Goal: Communication & Community: Answer question/provide support

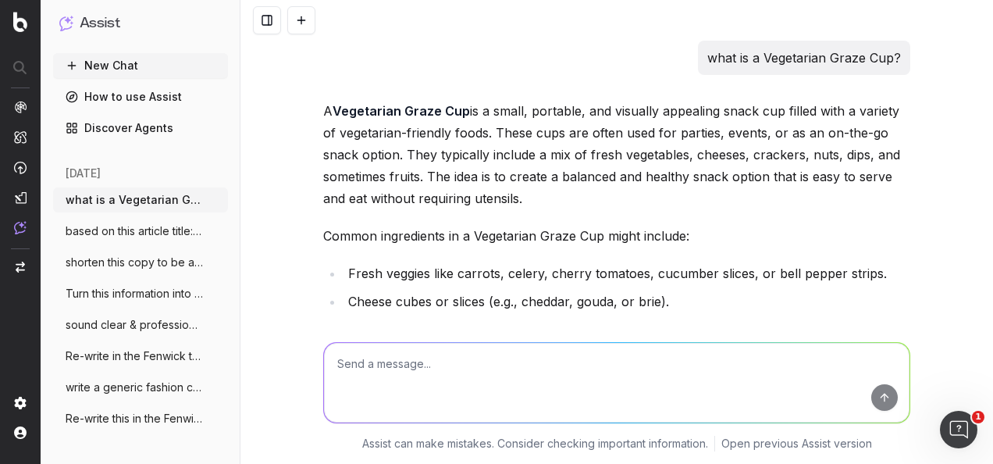
scroll to position [1255, 0]
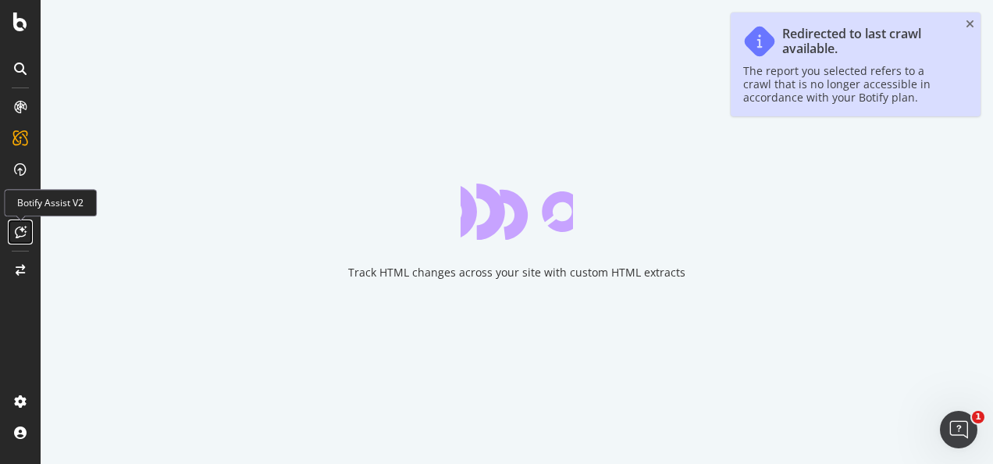
click at [16, 231] on icon at bounding box center [21, 232] width 12 height 12
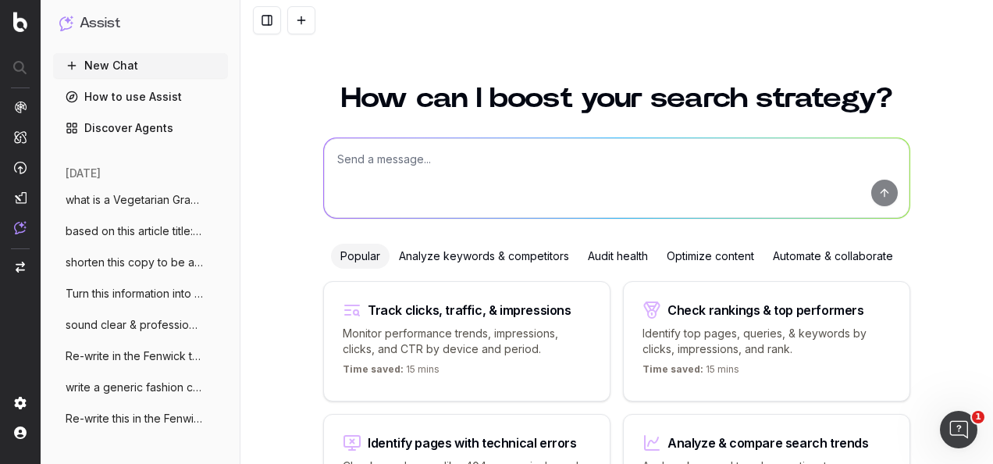
click at [393, 167] on textarea at bounding box center [617, 178] width 586 height 80
paste textarea "Indulge in a sparkling journey with Gremillet Champagne at All Feugo's. From [D…"
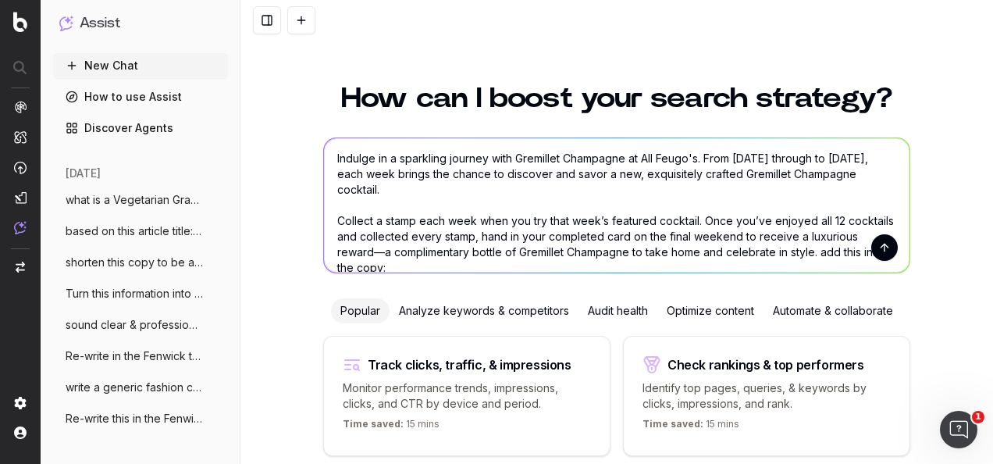
scroll to position [3, 0]
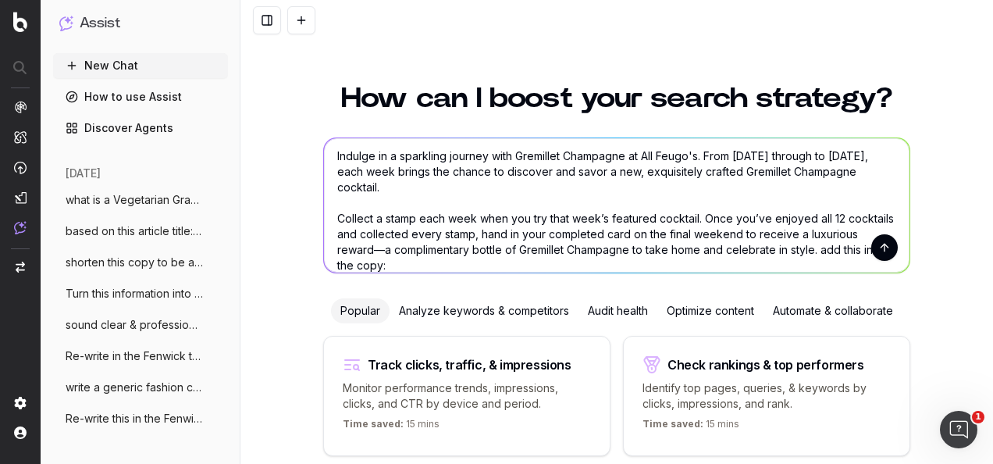
paste textarea "view our recipe cards below"
type textarea "Indulge in a sparkling journey with Gremillet Champagne at All Feugo's. From [D…"
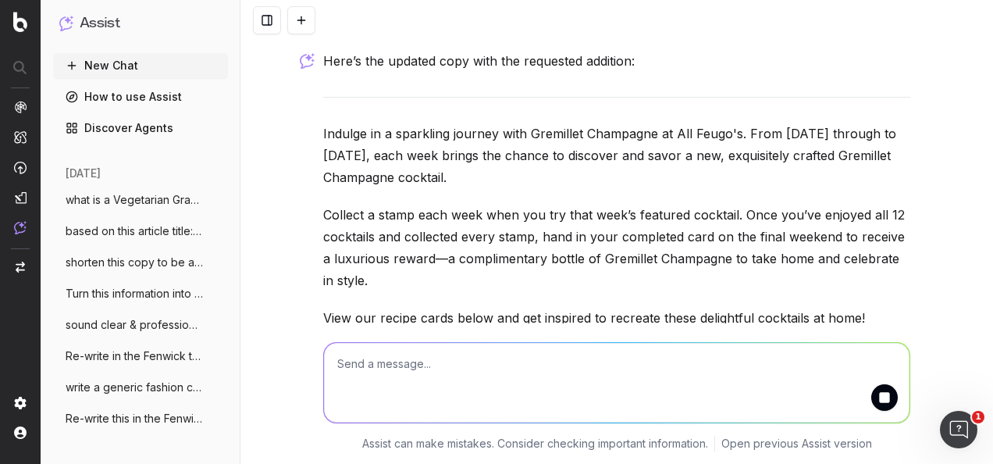
scroll to position [217, 0]
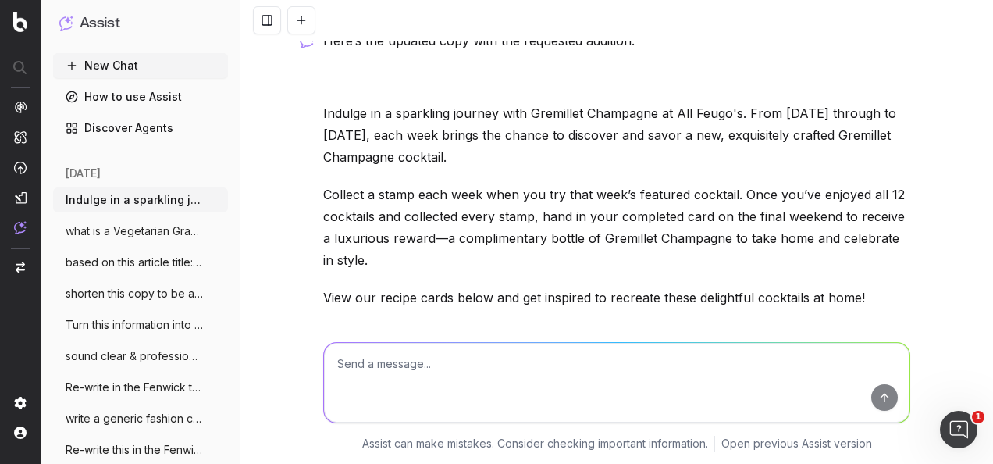
click at [868, 295] on p "View our recipe cards below and get inspired to recreate these delightful cockt…" at bounding box center [616, 298] width 587 height 22
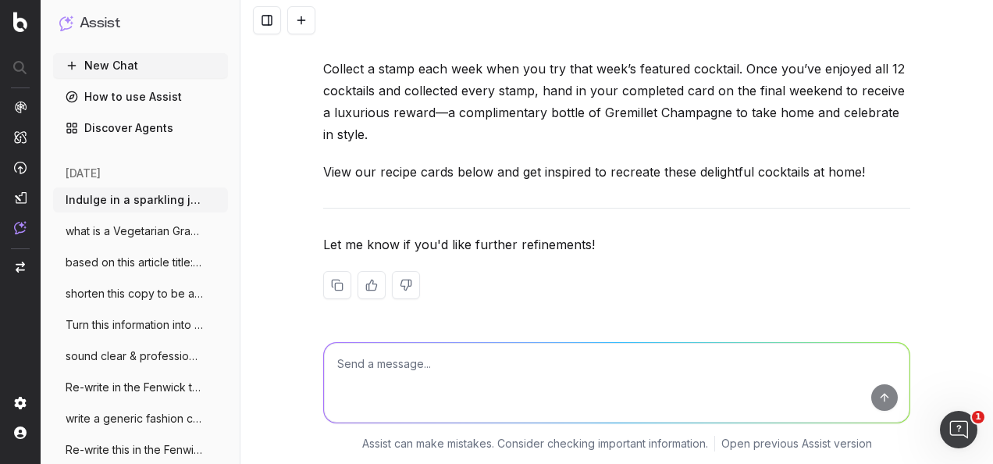
scroll to position [265, 0]
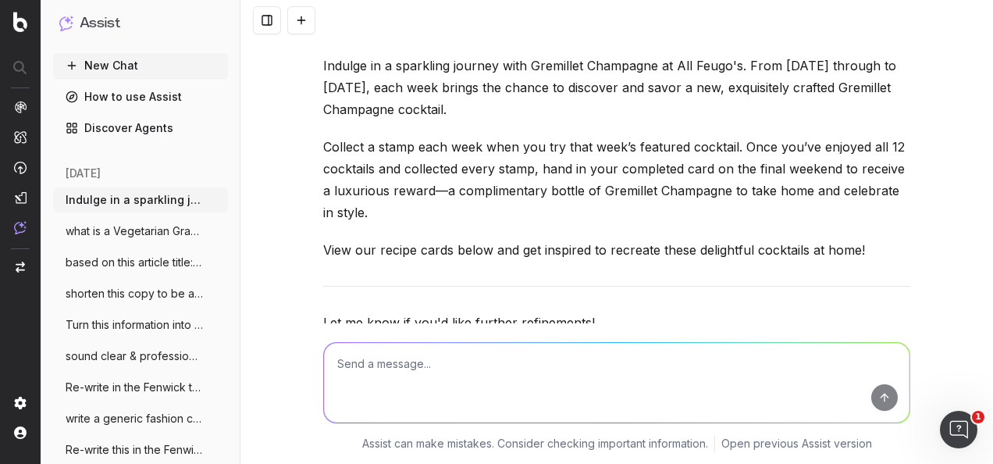
drag, startPoint x: 864, startPoint y: 250, endPoint x: 317, endPoint y: 69, distance: 576.5
click at [323, 69] on div "Here’s the updated copy with the requested addition: Indulge in a sparkling jou…" at bounding box center [616, 192] width 587 height 420
drag, startPoint x: 317, startPoint y: 69, endPoint x: 401, endPoint y: 80, distance: 85.0
copy div "Indulge in a sparkling journey with Gremillet Champagne at All Feugo's. From [D…"
click at [525, 383] on textarea at bounding box center [617, 383] width 586 height 80
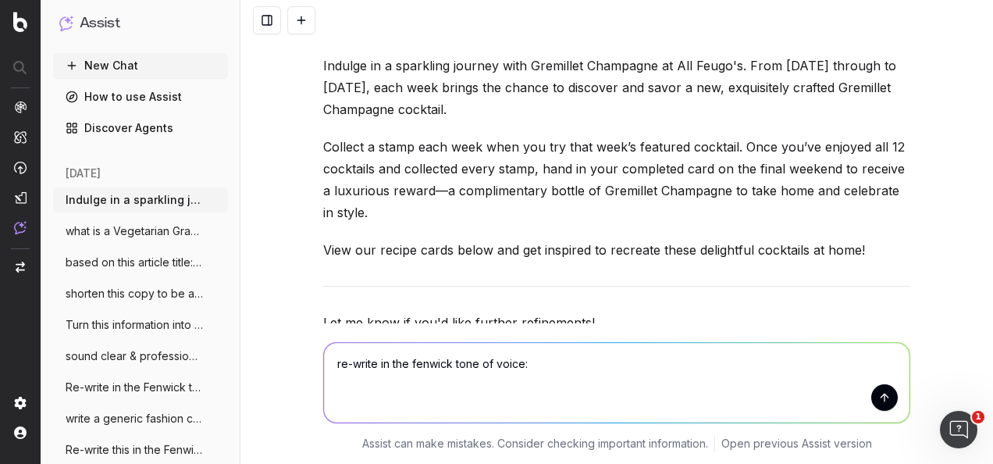
paste textarea "Main Copy: Join us for a hands-on pizza-making experience for the whole family …"
type textarea "re-write in the fenwick tone of voice: Main Copy: Join us for a hands-on pizza-…"
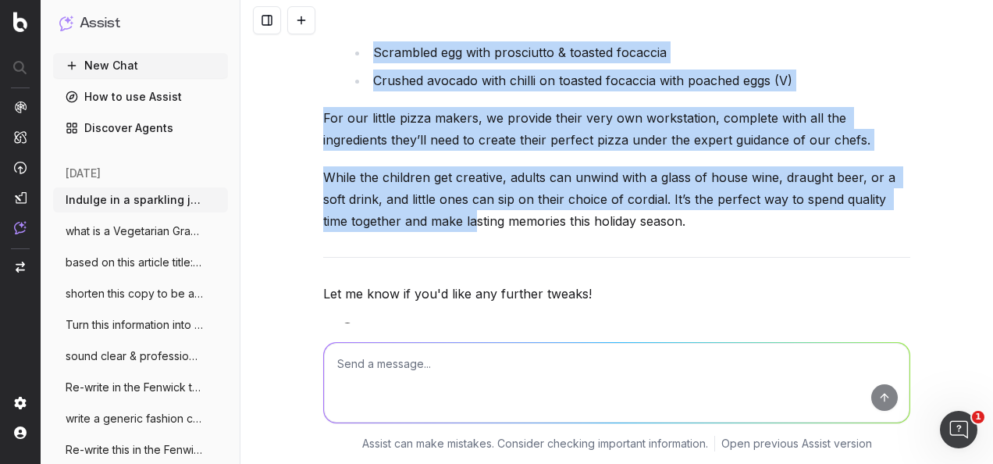
scroll to position [1449, 0]
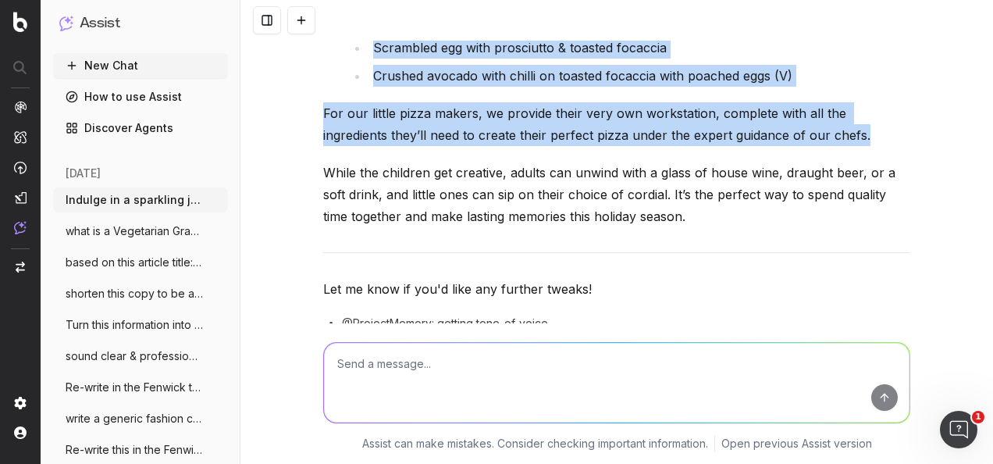
drag, startPoint x: 318, startPoint y: 99, endPoint x: 698, endPoint y: 237, distance: 404.3
click at [698, 237] on div "Here’s the re-written copy in [PERSON_NAME] tone of voice: Join us for a deligh…" at bounding box center [616, 52] width 587 height 689
drag, startPoint x: 698, startPoint y: 237, endPoint x: 568, endPoint y: 209, distance: 132.4
copy div "Join us for a delightful, hands-on pizza-making experience that the whole famil…"
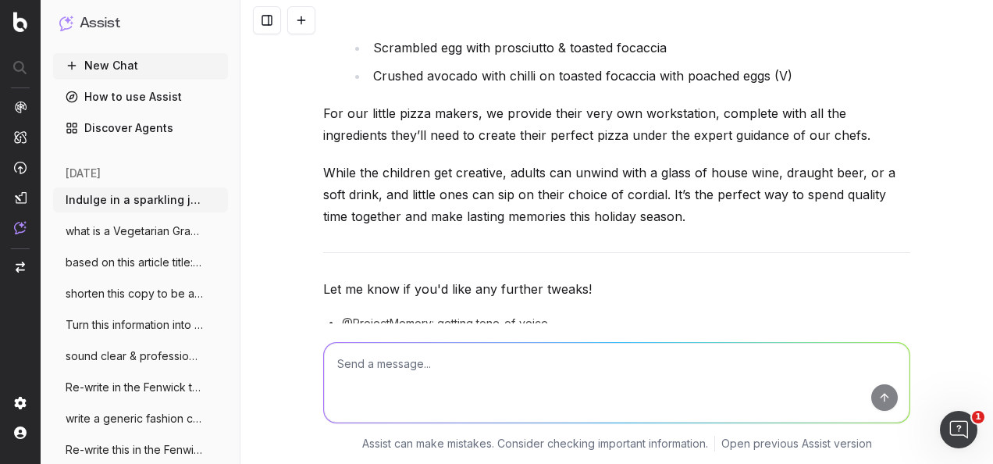
click at [500, 361] on textarea at bounding box center [617, 383] width 586 height 80
paste textarea "* Please note: Adults must purchase a ticket, there is no option to take childr…"
type textarea "make clear: * Please note: Adults must purchase a ticket, there is no option to…"
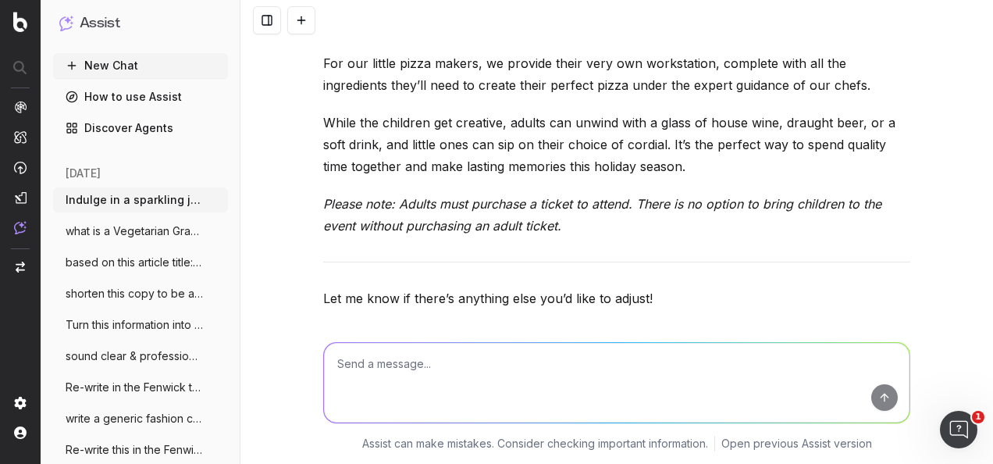
scroll to position [2322, 0]
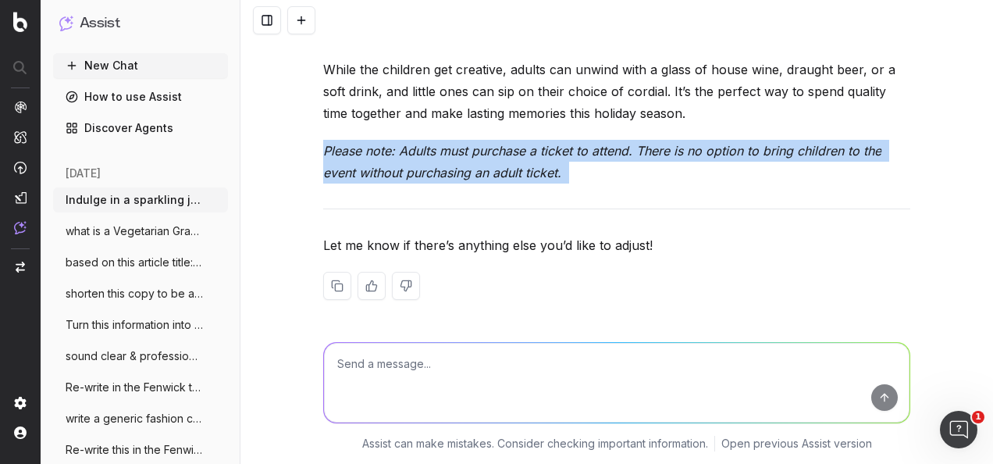
drag, startPoint x: 358, startPoint y: 151, endPoint x: 312, endPoint y: 150, distance: 46.1
drag, startPoint x: 312, startPoint y: 150, endPoint x: 370, endPoint y: 150, distance: 58.6
copy p "Please note: Adults must purchase a ticket to attend. There is no option to bri…"
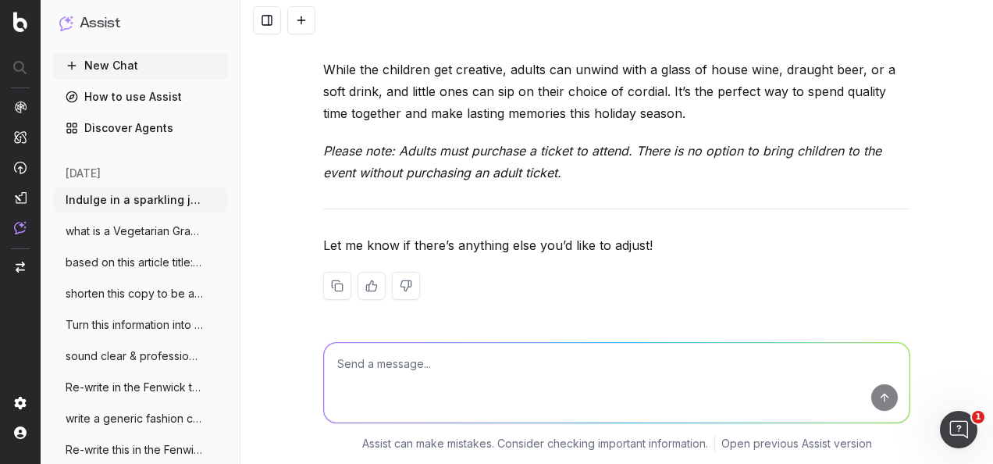
click at [510, 356] on textarea at bounding box center [617, 383] width 586 height 80
paste textarea "Lore Ipsu: Dolo si ame c adipiscing, elits-do eiusm-tempor incididunt utla Etdo…"
type textarea "lo-ipsum do sit ametcon adip el seddo; Eius Temp: Inci ut lab e doloremagn, ali…"
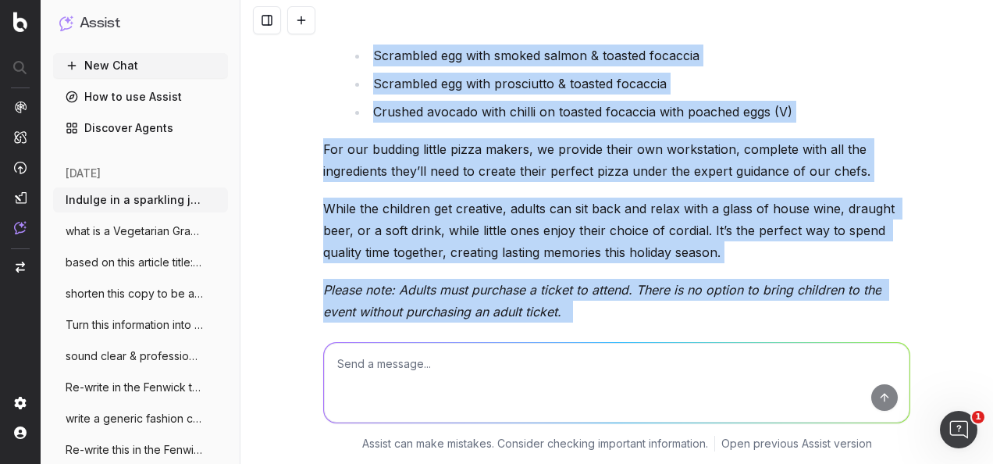
scroll to position [3621, 0]
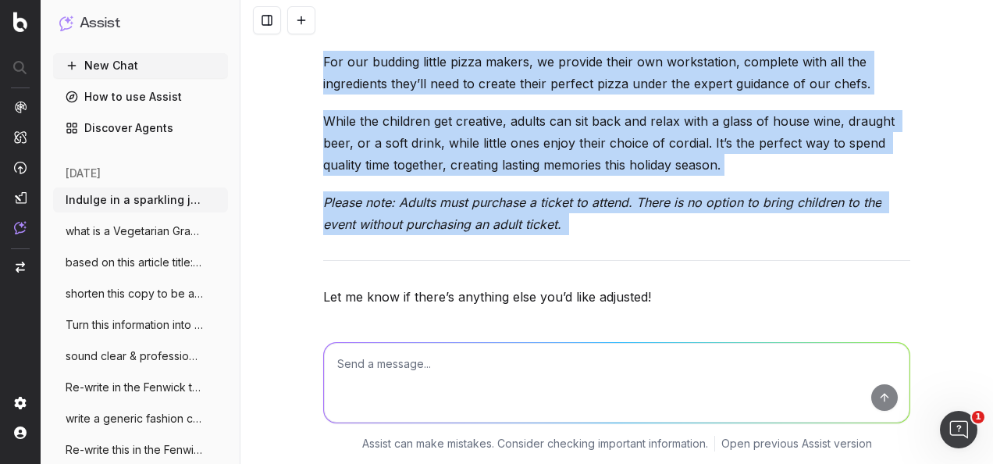
drag, startPoint x: 313, startPoint y: 183, endPoint x: 571, endPoint y: 215, distance: 260.4
drag, startPoint x: 571, startPoint y: 215, endPoint x: 472, endPoint y: 203, distance: 100.7
copy div "Lore Ipsumdo, sita co adi e seddo eiusmodtem, incid-ut labor-etdolo magnaaliqu …"
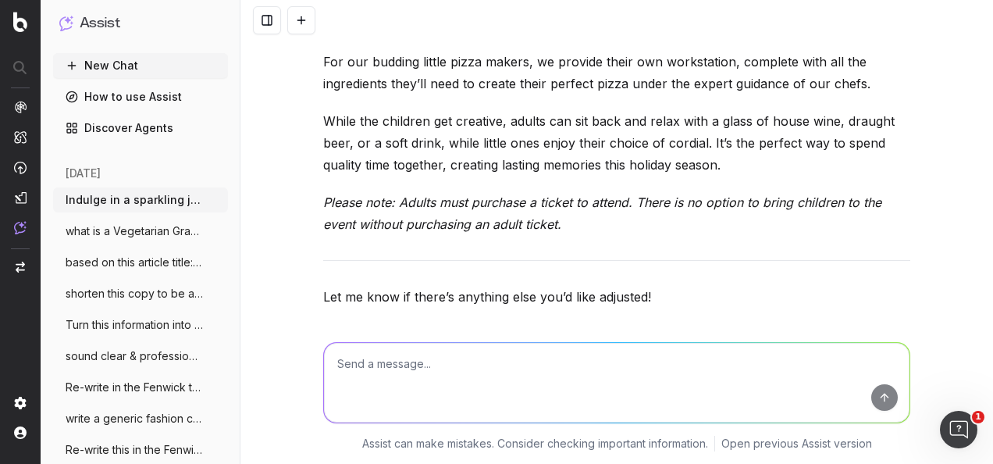
click at [565, 368] on textarea at bounding box center [617, 383] width 586 height 80
paste textarea "FAQs How much are event tickets? Kids tickets are £16 and Adult tickets are £18…"
type textarea "re-write in fenwick tone of voice: FAQs How much are event tickets? Kids ticket…"
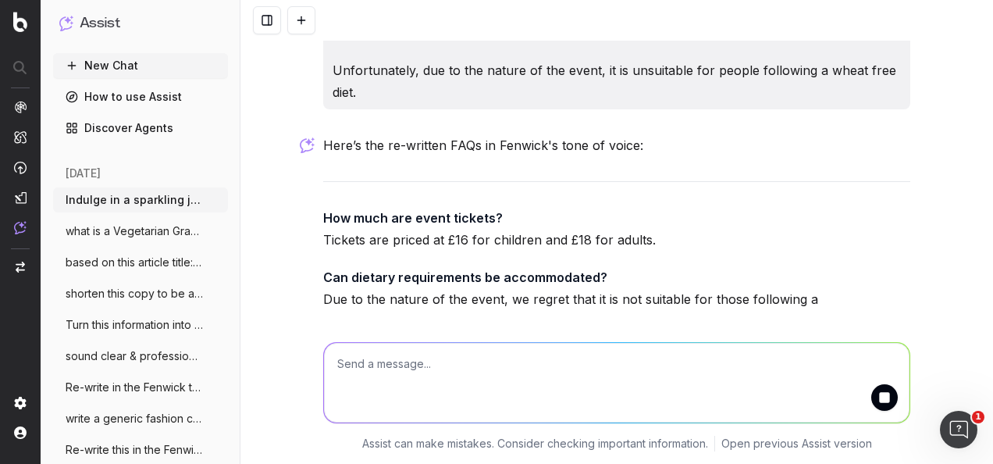
scroll to position [4128, 0]
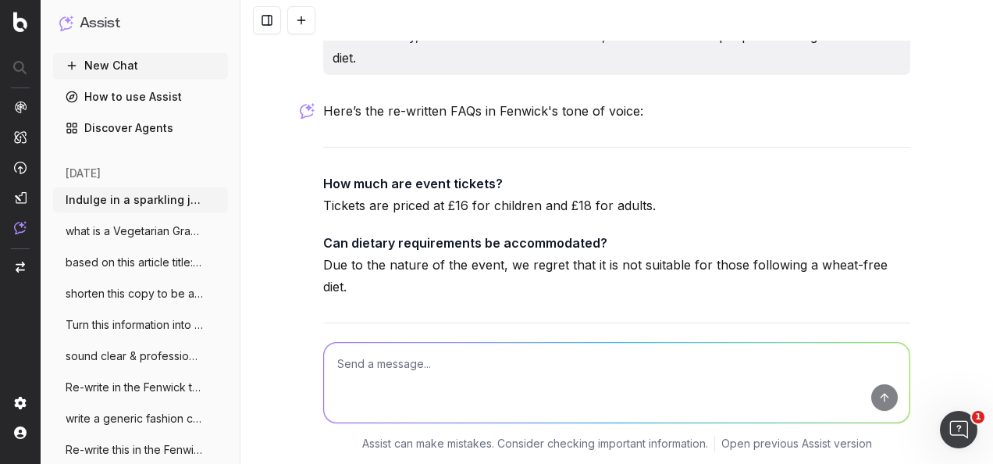
drag, startPoint x: 762, startPoint y: 249, endPoint x: 315, endPoint y: 178, distance: 453.0
click at [315, 178] on div "Indulge in a sparkling journey with Gremillet Champagne at All Feugo's. From [D…" at bounding box center [616, 232] width 753 height 464
drag, startPoint x: 315, startPoint y: 178, endPoint x: 336, endPoint y: 179, distance: 21.9
copy div "How much are event tickets? Tickets are priced at £16 for children and £18 for …"
click at [545, 386] on textarea at bounding box center [617, 383] width 586 height 80
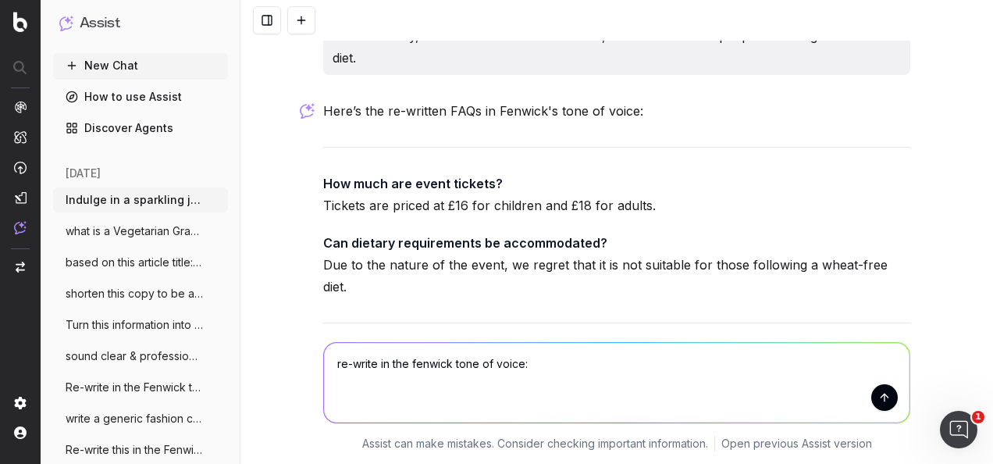
paste textarea "FAQs How much are event tickets? Tickets are priced at £16 for children and £18…"
type textarea "re-write in the fenwick tone of voice: FAQs How much are event tickets? Tickets…"
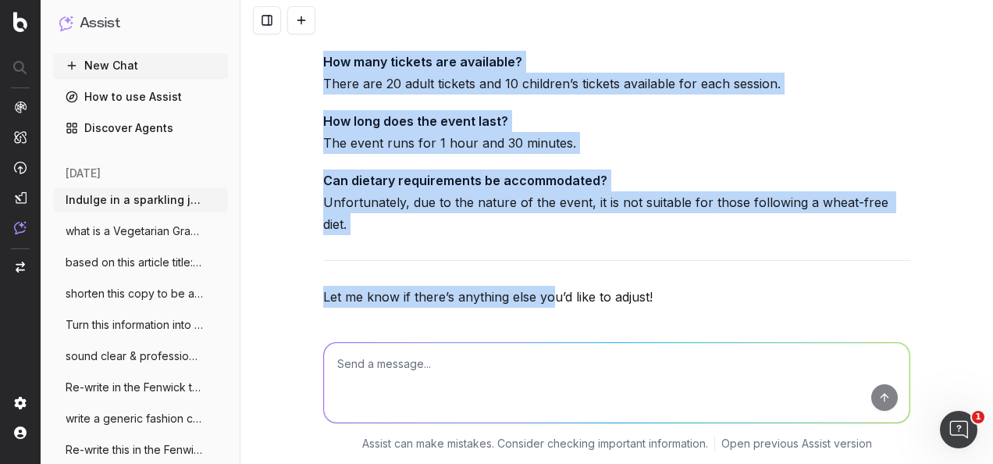
scroll to position [5036, 0]
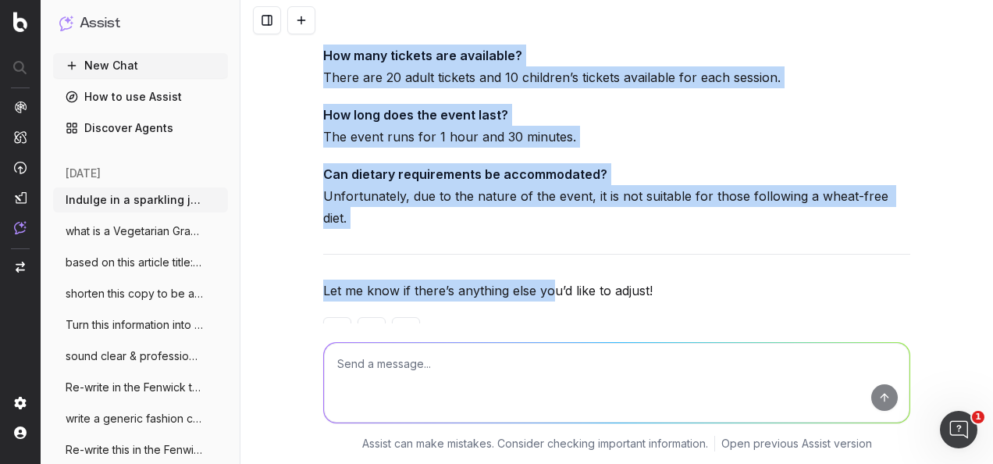
drag, startPoint x: 312, startPoint y: 119, endPoint x: 910, endPoint y: 166, distance: 599.9
drag, startPoint x: 910, startPoint y: 166, endPoint x: 841, endPoint y: 173, distance: 69.8
copy div "How much are event tickets? Tickets are £16 for children and £18 for adults. Ho…"
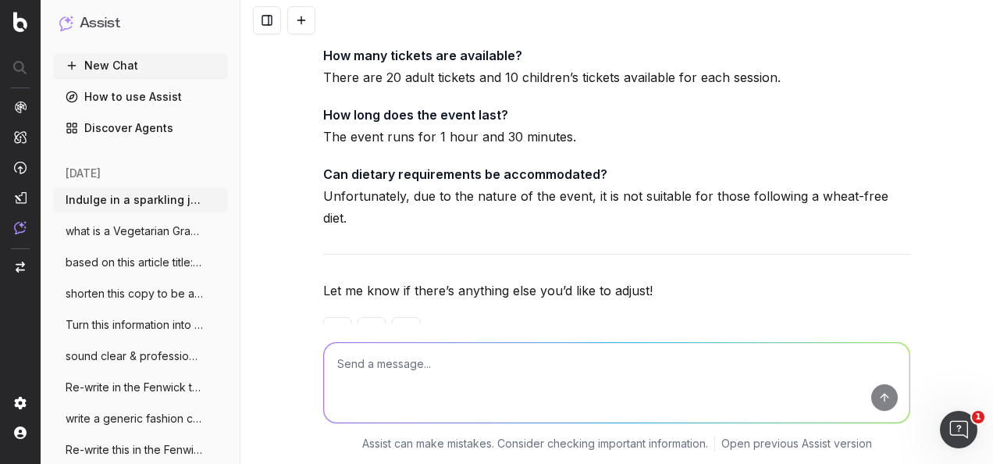
click at [480, 385] on textarea at bounding box center [617, 383] width 586 height 80
paste textarea "Widget: Turn up the heat this October and join us for a hands-on pizza-making e…"
type textarea "re-write in the fenwick tone of voice: Widget: Turn up the heat this October an…"
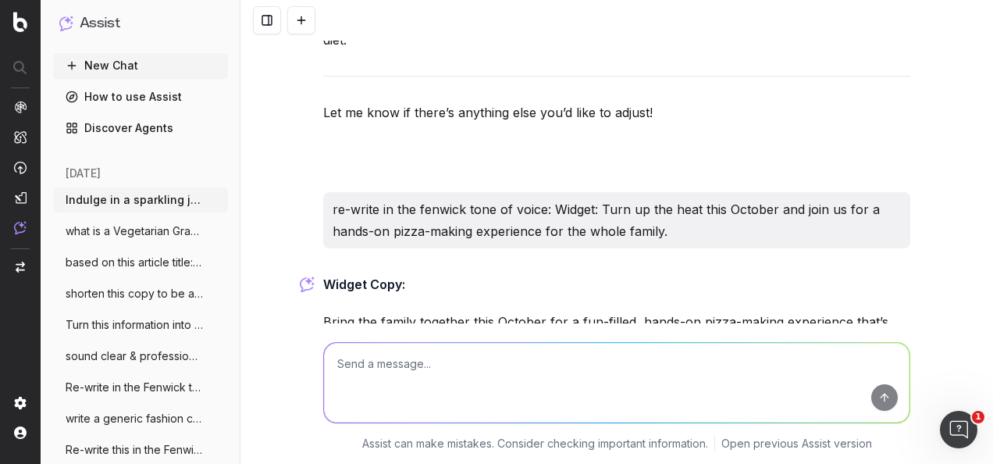
scroll to position [5267, 0]
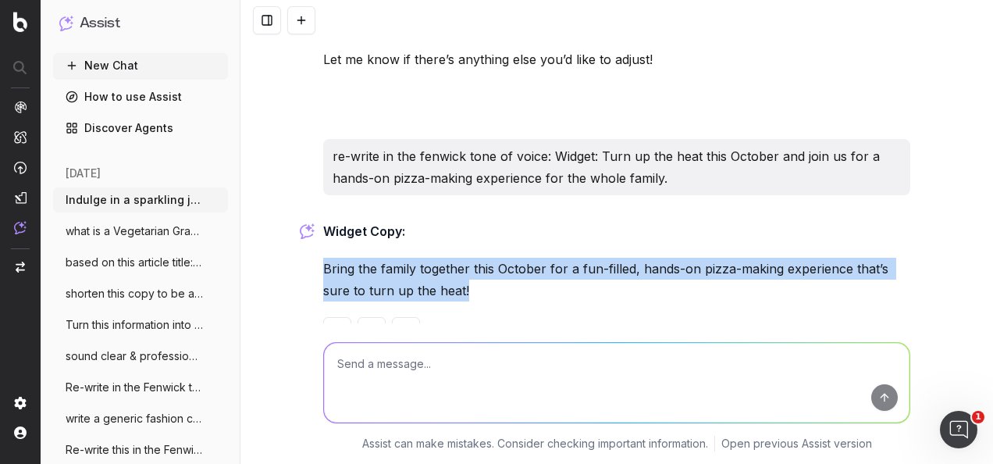
drag, startPoint x: 307, startPoint y: 228, endPoint x: 297, endPoint y: 226, distance: 10.3
click at [297, 226] on div "Indulge in a sparkling journey with Gremillet Champagne at All Feugo's. From [D…" at bounding box center [616, 232] width 753 height 464
drag, startPoint x: 297, startPoint y: 226, endPoint x: 335, endPoint y: 224, distance: 38.3
copy p "Bring the family together this October for a fun-filled, hands-on pizza-making …"
